Goal: Information Seeking & Learning: Learn about a topic

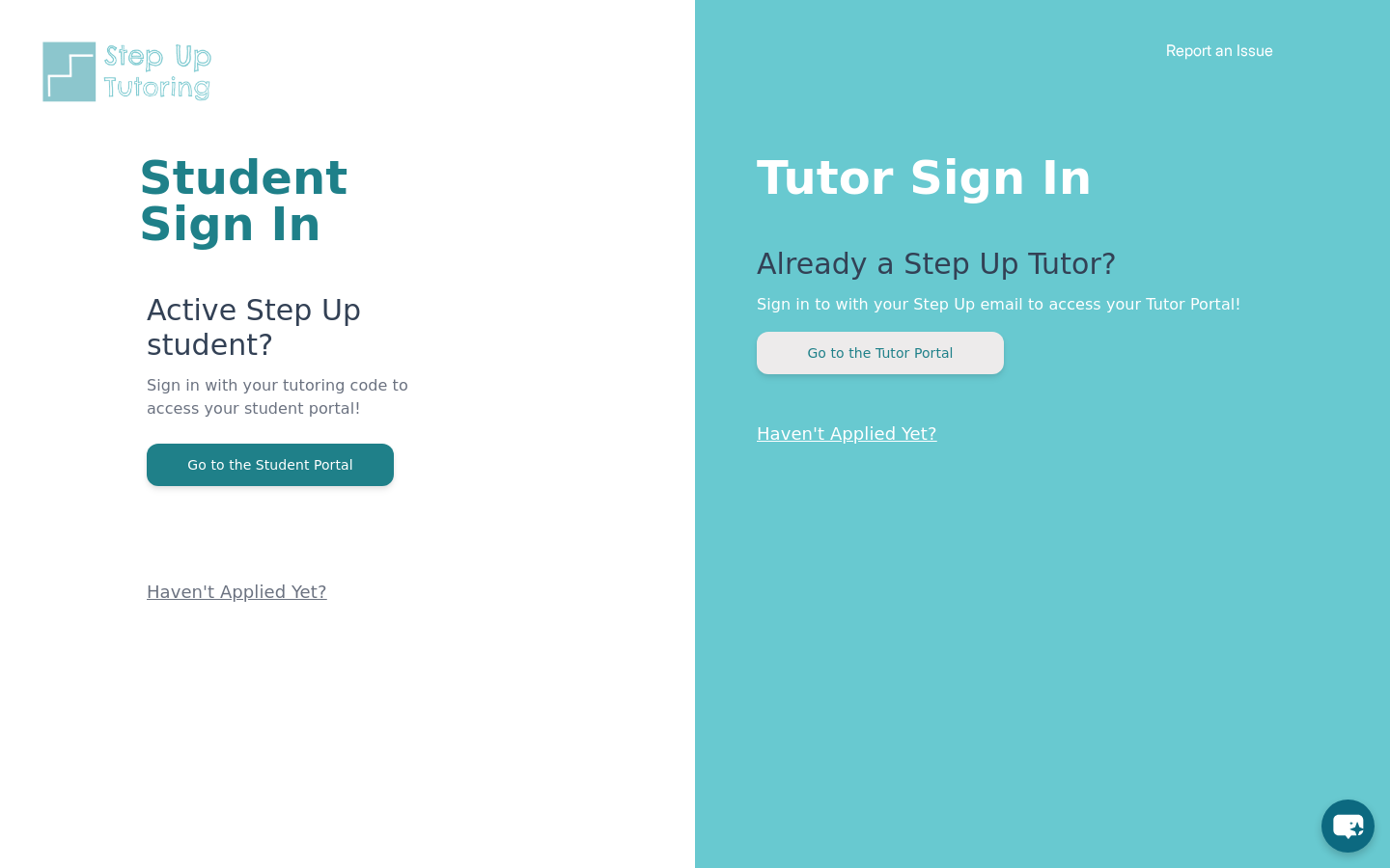
click at [804, 355] on button "Go to the Tutor Portal" at bounding box center [880, 353] width 247 height 42
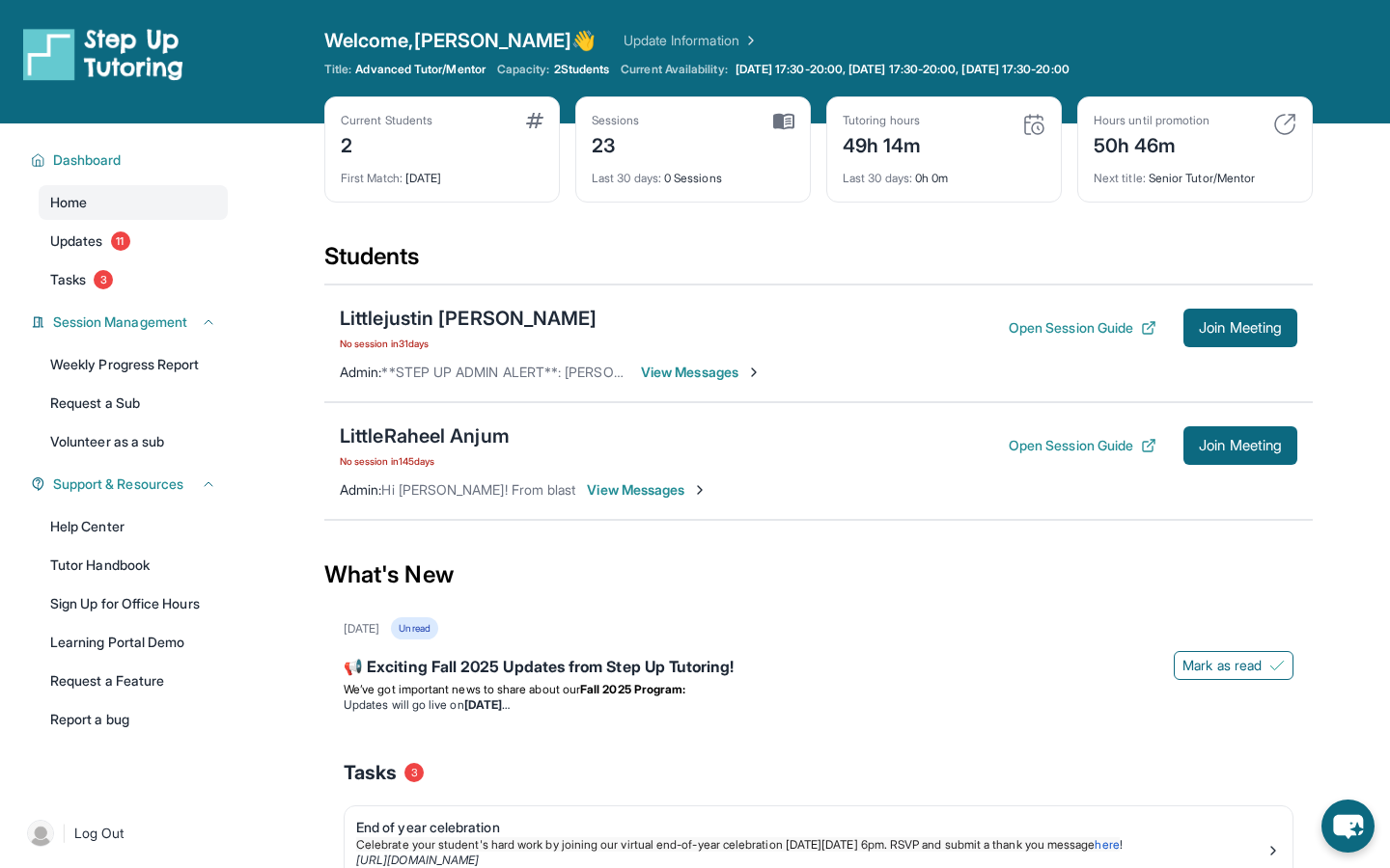
drag, startPoint x: 1030, startPoint y: 322, endPoint x: 1032, endPoint y: 369, distance: 47.0
click at [1032, 369] on div "Littlejustin [PERSON_NAME] No session [DATE] Open Session Guide Join Meeting Ad…" at bounding box center [818, 343] width 989 height 118
click at [1064, 439] on button "Open Session Guide" at bounding box center [1082, 446] width 147 height 20
click at [404, 324] on div "Littlejustin [PERSON_NAME]" at bounding box center [468, 318] width 258 height 27
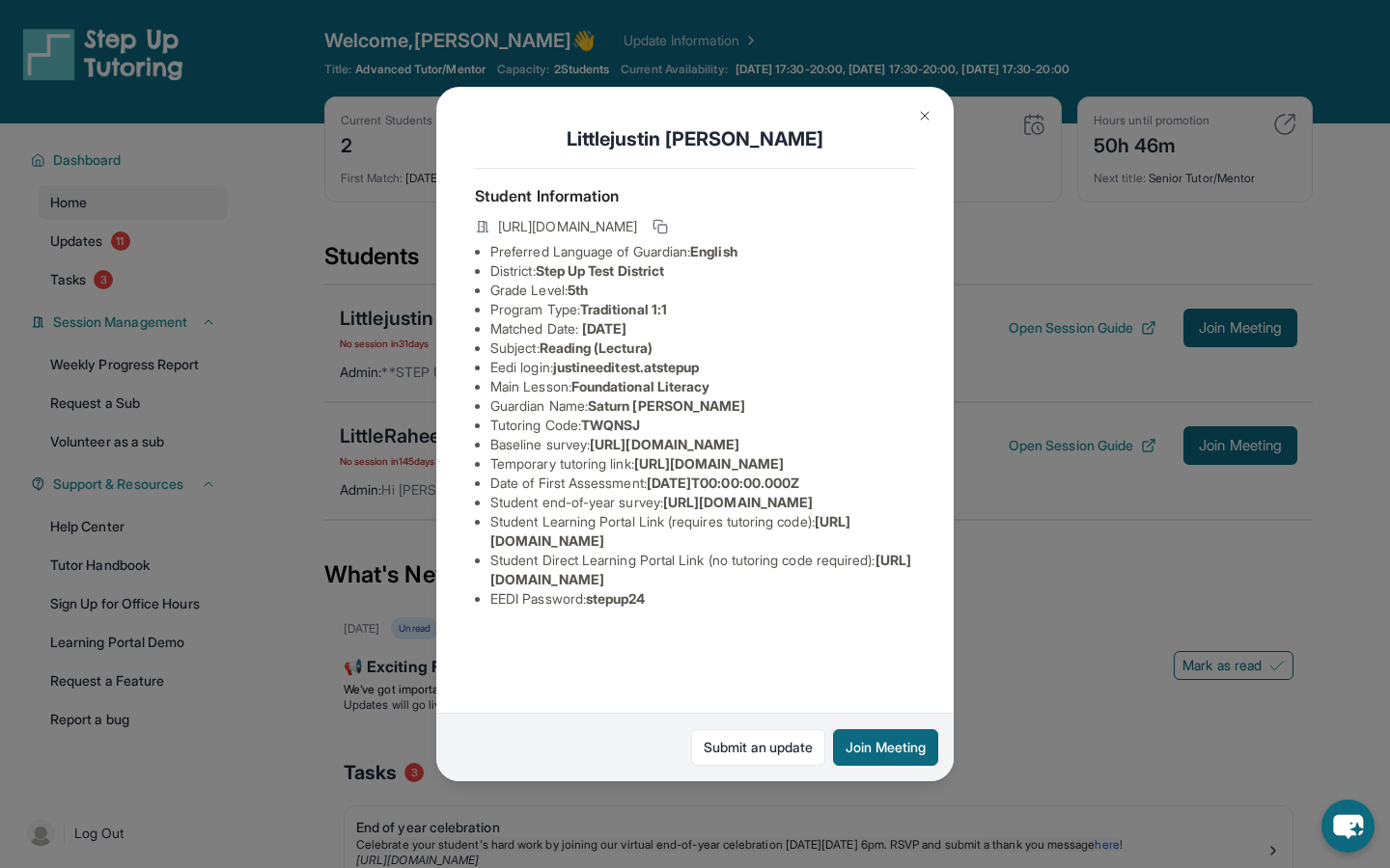
scroll to position [72, 0]
click at [1029, 514] on div "Littlejustin [PERSON_NAME] Student Information [URL][DOMAIN_NAME] Preferred Lan…" at bounding box center [695, 434] width 1390 height 868
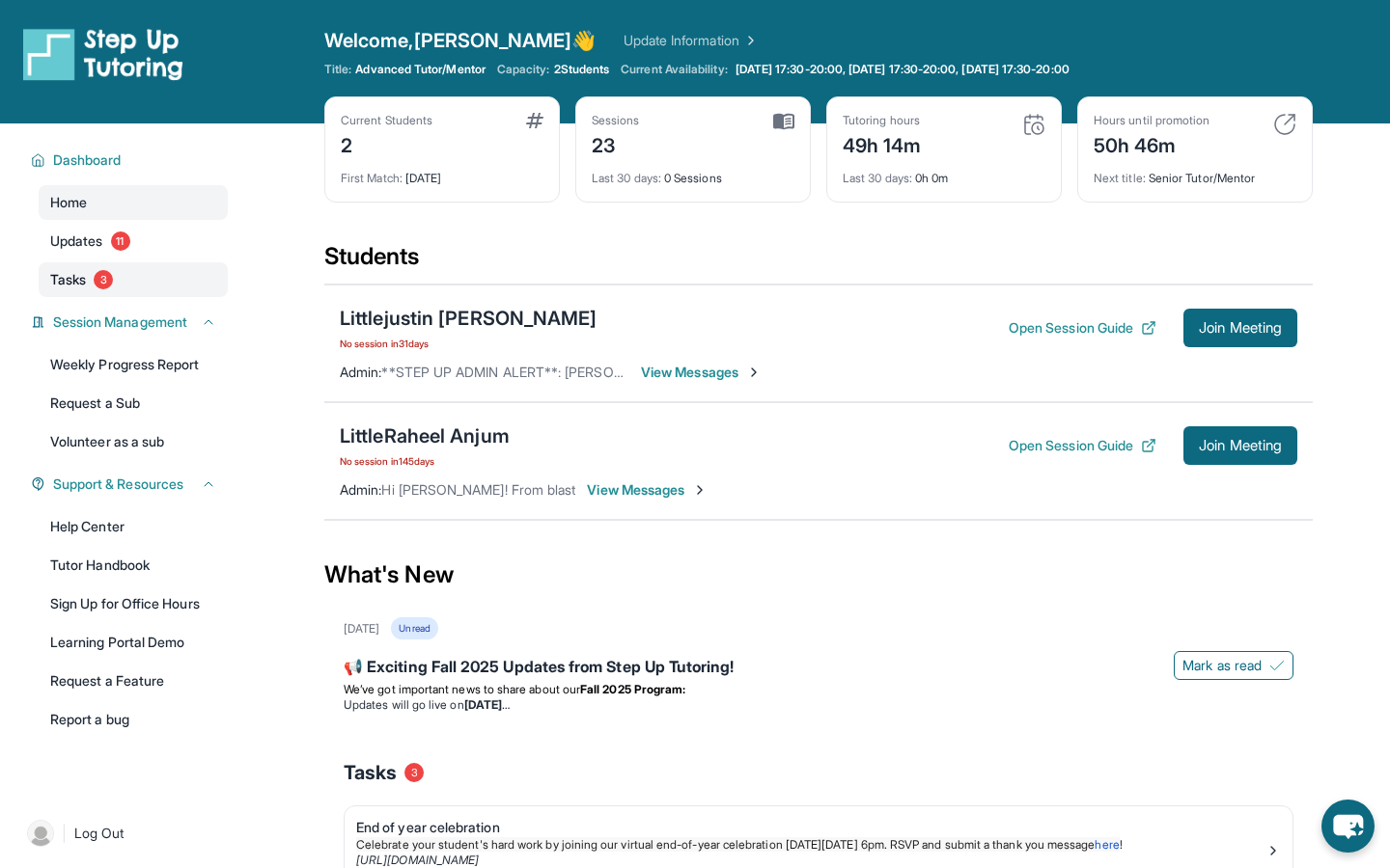
click at [79, 277] on span "Tasks" at bounding box center [68, 280] width 36 height 20
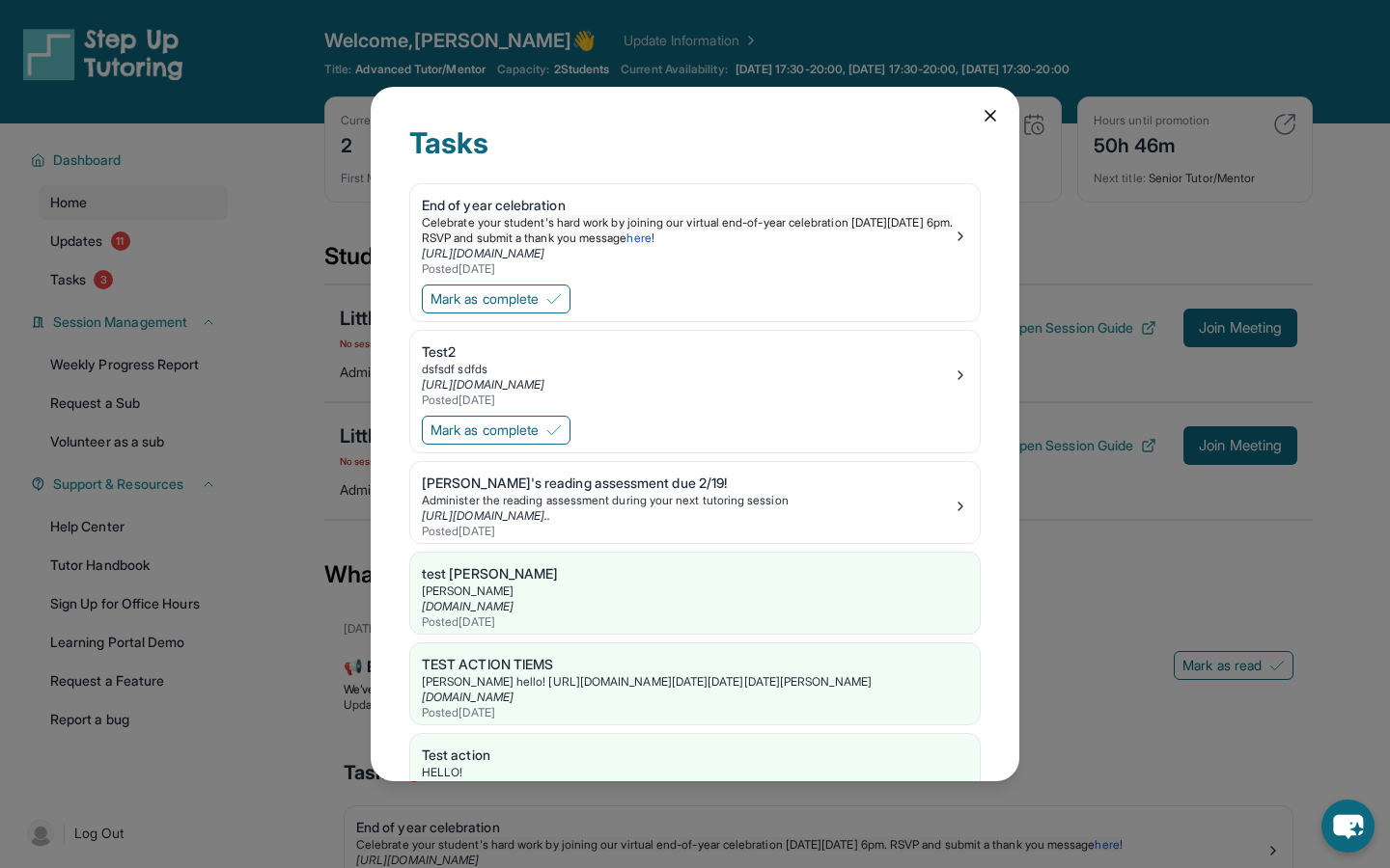
click at [102, 262] on div "Tasks End of year celebration Celebrate your student's hard work by joining our…" at bounding box center [695, 434] width 1390 height 868
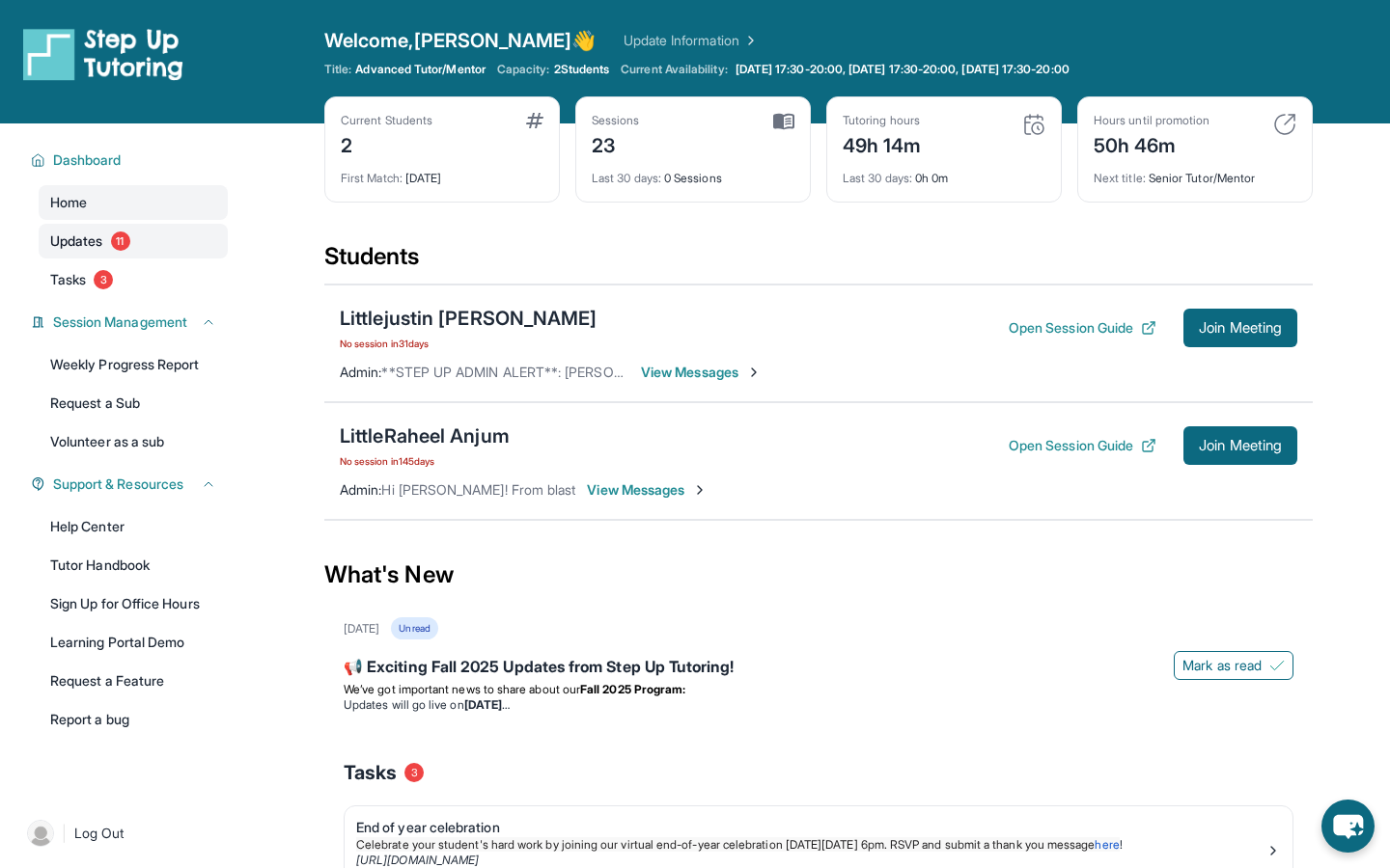
click at [81, 243] on span "Updates" at bounding box center [77, 242] width 53 height 20
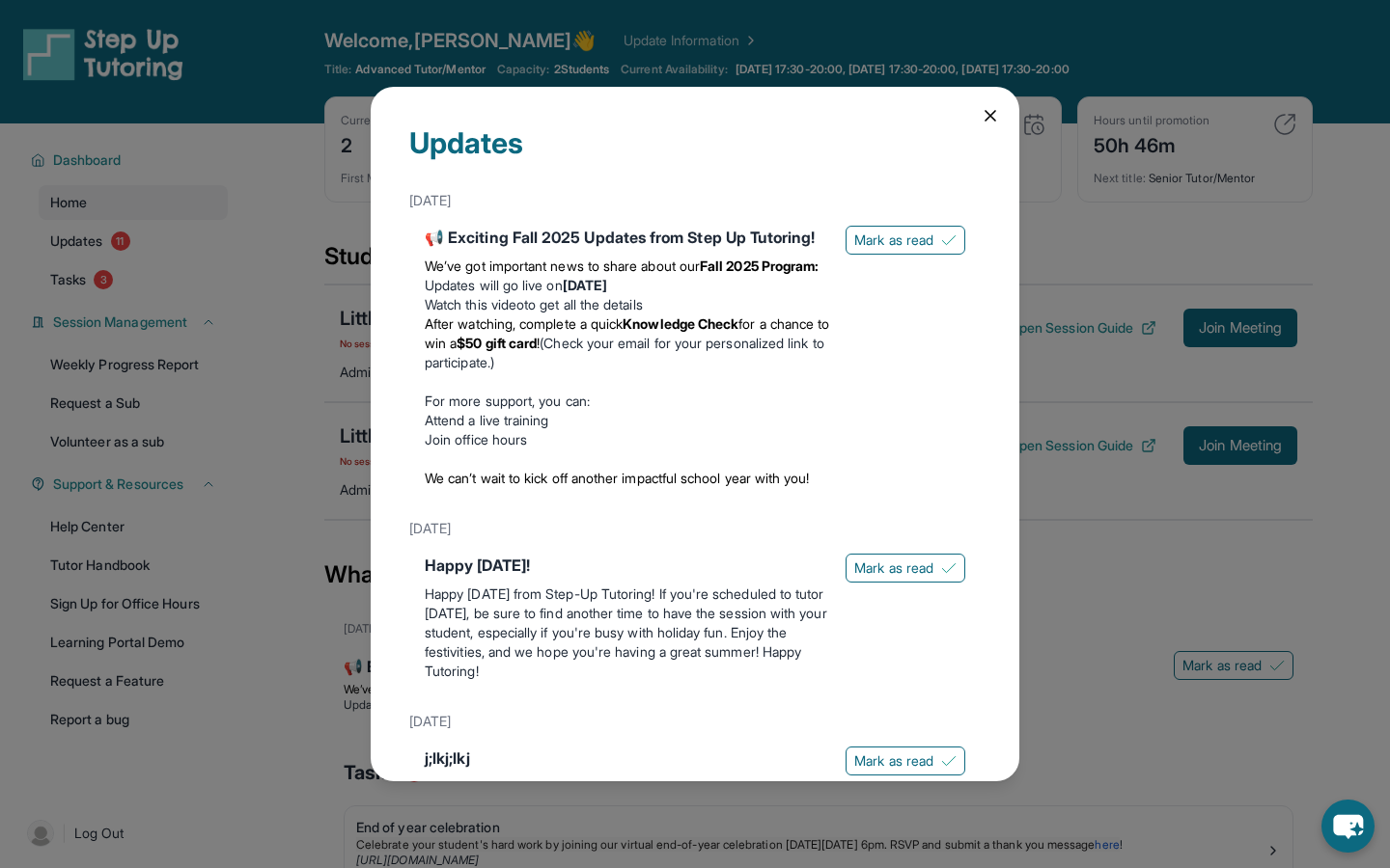
click at [80, 243] on div "Updates [DATE] 📢 Exciting Fall 2025 Updates from Step Up Tutoring! We’ve got im…" at bounding box center [695, 434] width 1390 height 868
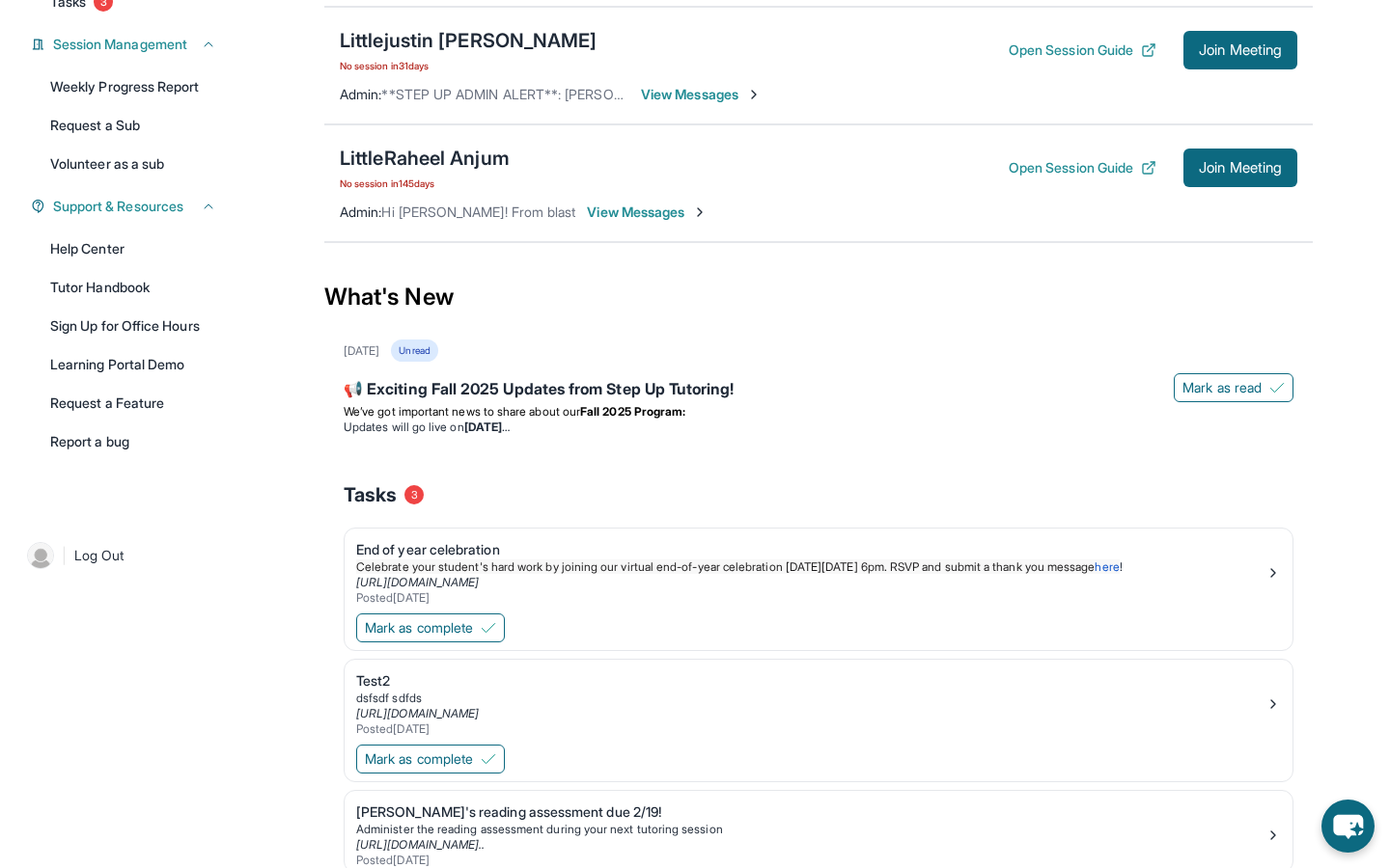
scroll to position [375, 0]
